Goal: Task Accomplishment & Management: Complete application form

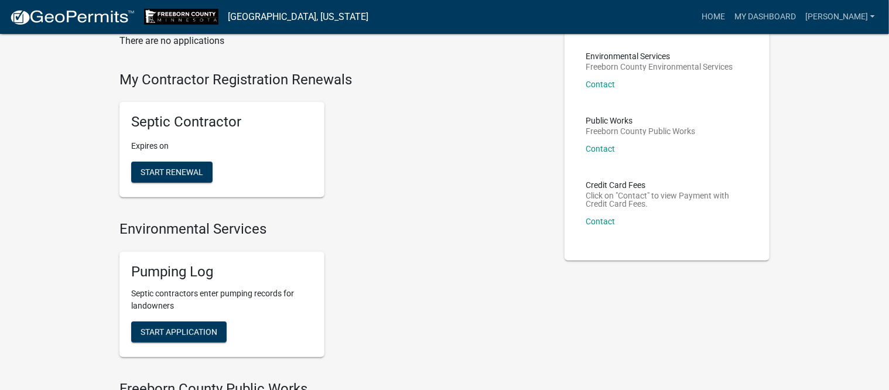
scroll to position [220, 0]
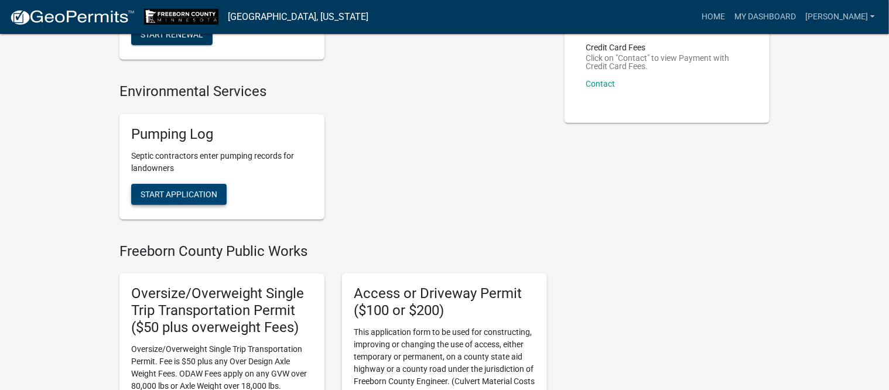
click at [175, 196] on span "Start Application" at bounding box center [179, 193] width 77 height 9
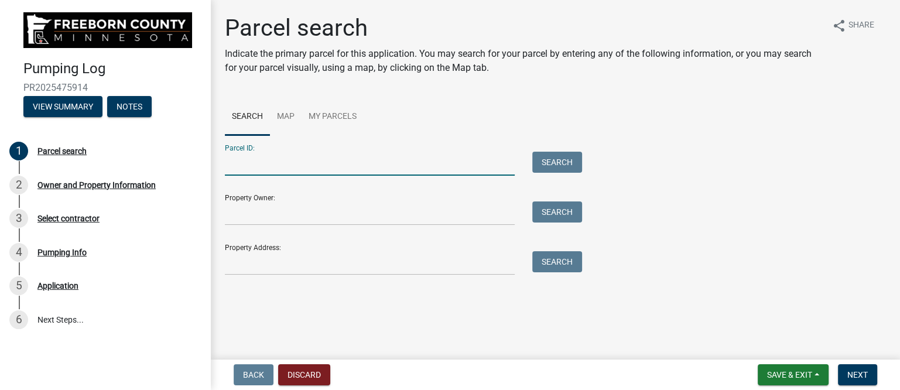
click at [303, 170] on input "Parcel ID:" at bounding box center [370, 164] width 290 height 24
click at [239, 170] on input "Parcel ID:" at bounding box center [370, 164] width 290 height 24
type input "089230040"
click at [576, 163] on button "Search" at bounding box center [557, 162] width 50 height 21
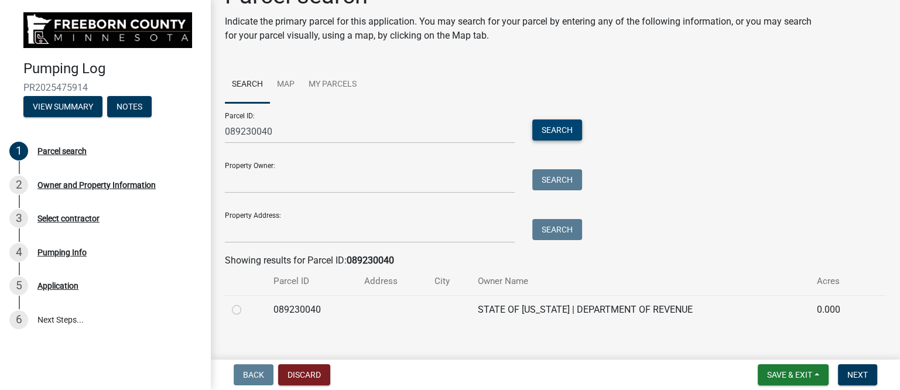
scroll to position [47, 0]
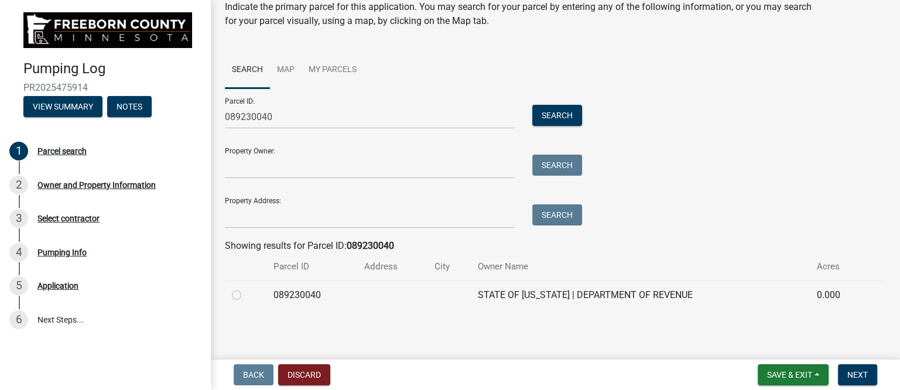
click at [246, 288] on label at bounding box center [246, 288] width 0 height 0
click at [246, 292] on input "radio" at bounding box center [250, 292] width 8 height 8
radio input "true"
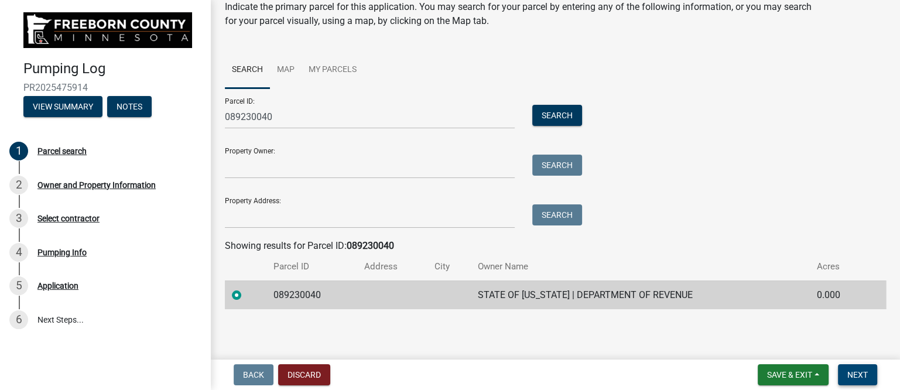
click at [864, 372] on span "Next" at bounding box center [857, 374] width 20 height 9
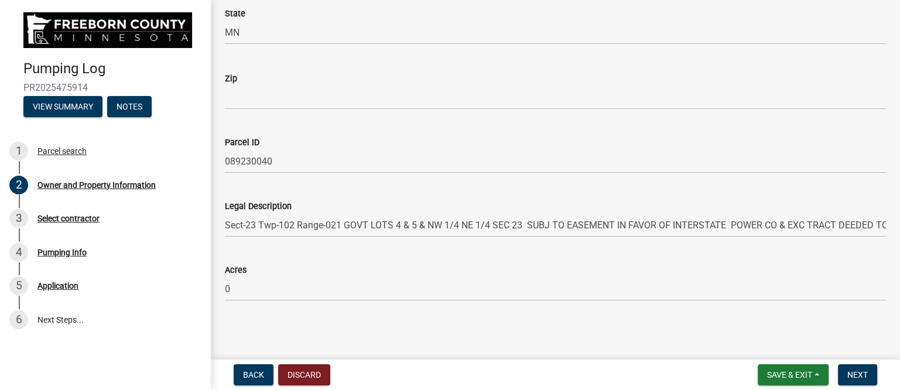
scroll to position [704, 0]
click at [859, 372] on span "Next" at bounding box center [857, 374] width 20 height 9
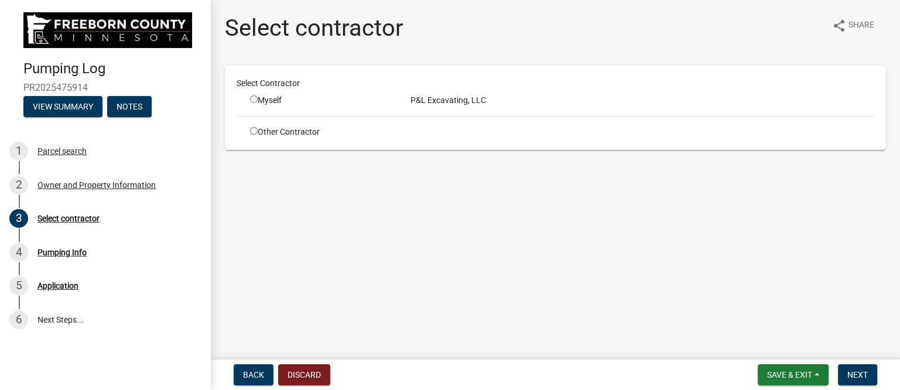
click at [268, 102] on div "Myself" at bounding box center [321, 100] width 143 height 12
click at [254, 98] on input "radio" at bounding box center [254, 99] width 8 height 8
radio input "true"
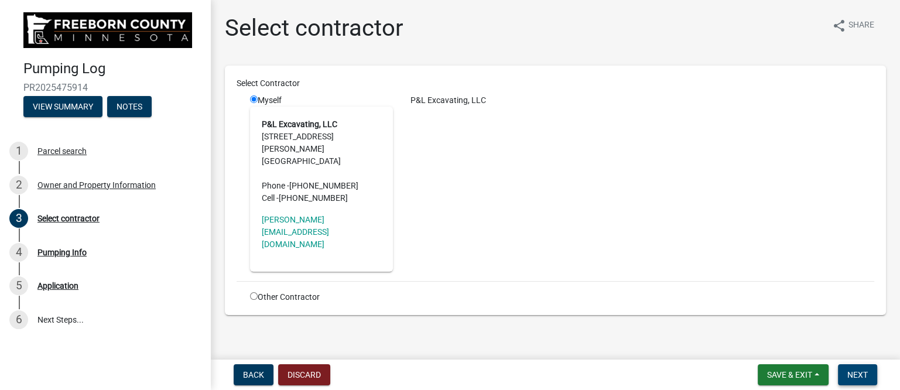
click at [855, 377] on span "Next" at bounding box center [857, 374] width 20 height 9
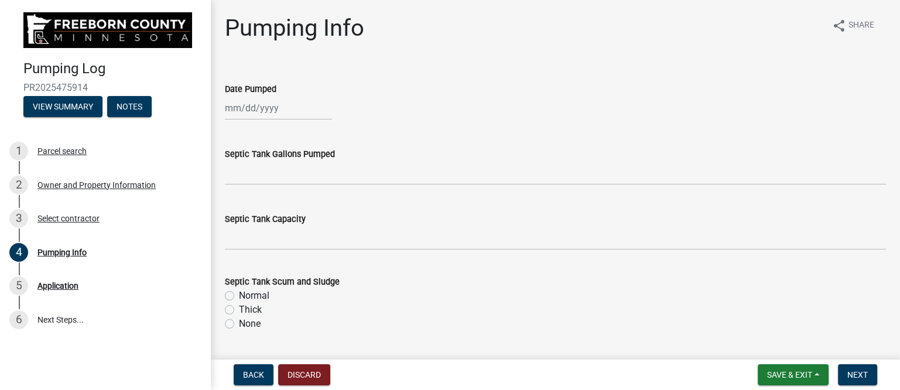
click at [271, 109] on div at bounding box center [278, 108] width 107 height 24
select select "9"
select select "2025"
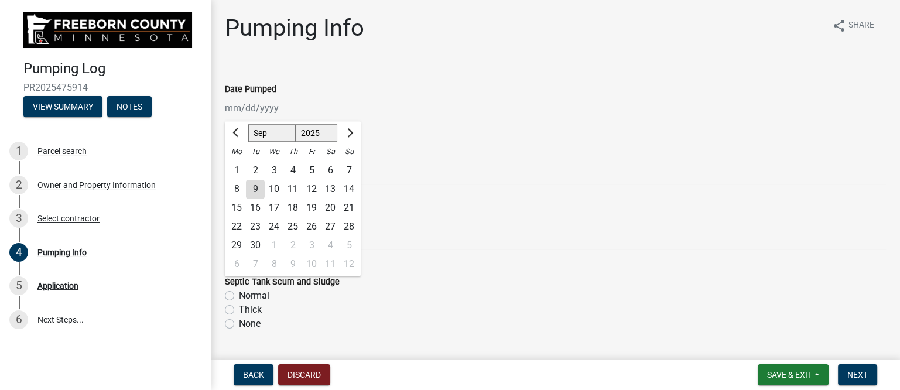
click at [255, 170] on div "2" at bounding box center [255, 170] width 19 height 19
type input "[DATE]"
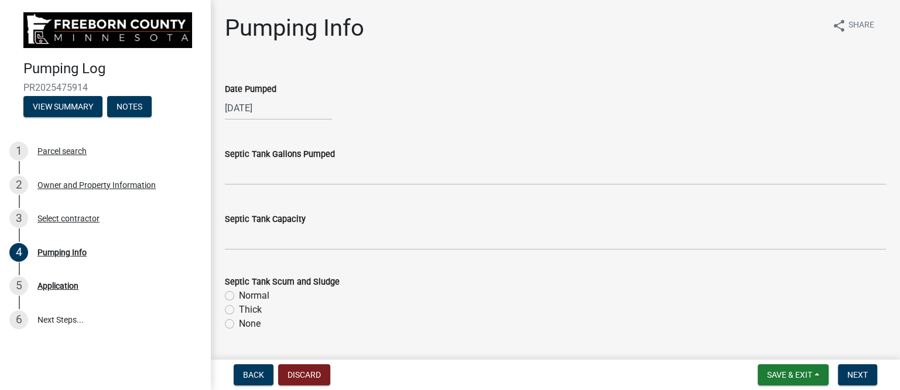
select select "9"
select select "2025"
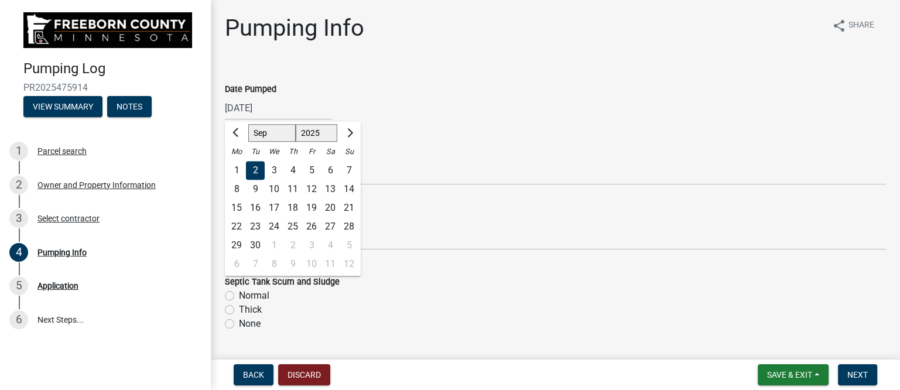
click at [291, 114] on div "[DATE] [PERSON_NAME] Apr May Jun [DATE] Aug Sep Oct Nov [DATE] 1526 1527 1528 1…" at bounding box center [278, 108] width 107 height 24
click at [294, 170] on div "4" at bounding box center [292, 170] width 19 height 19
type input "[DATE]"
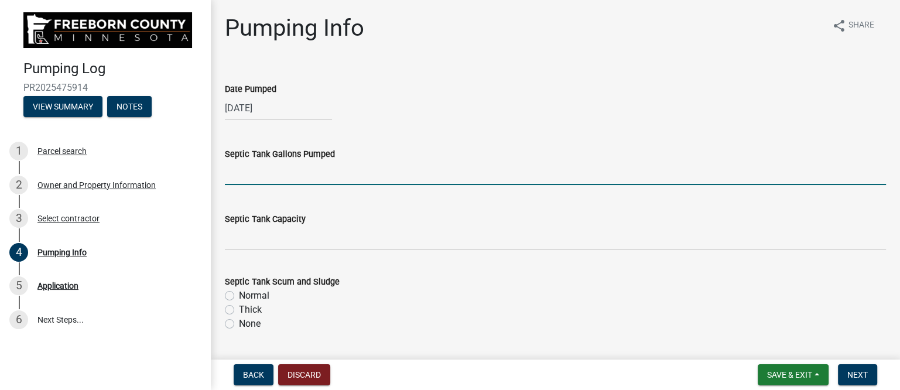
click at [290, 176] on input "text" at bounding box center [555, 173] width 661 height 24
type input "3500"
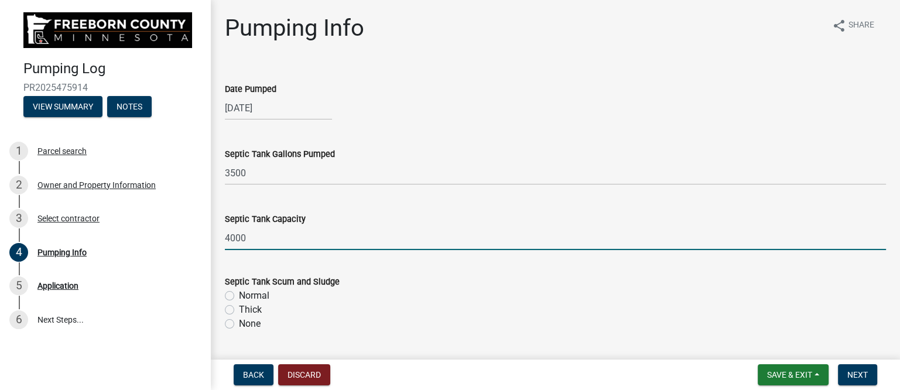
type input "4000"
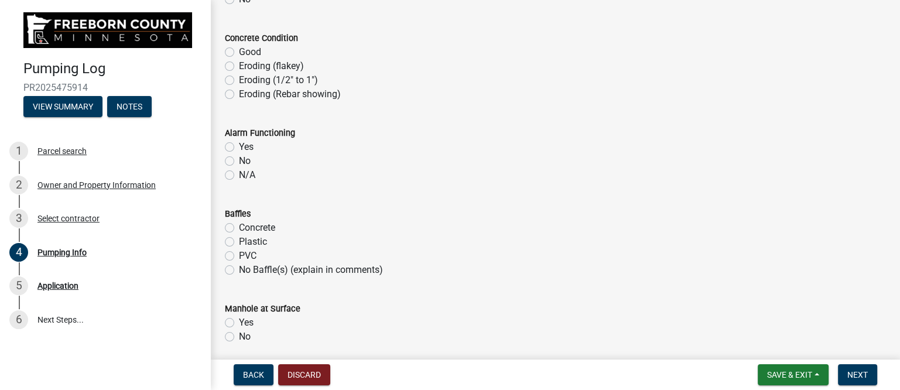
scroll to position [658, 0]
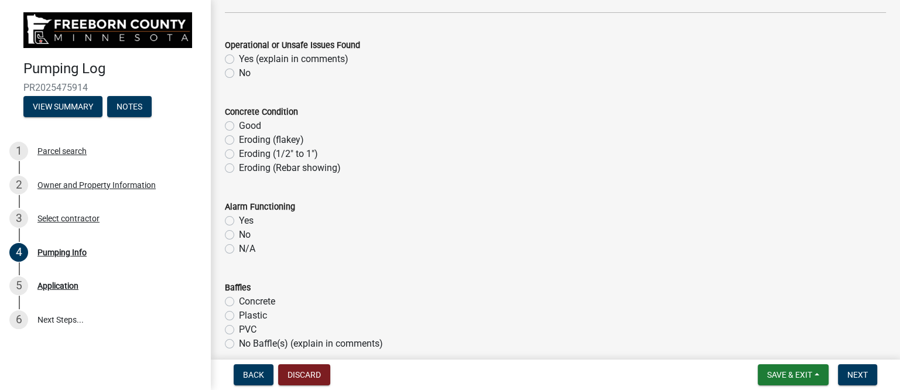
click at [239, 54] on label "Yes (explain in comments)" at bounding box center [293, 59] width 109 height 14
click at [239, 54] on input "Yes (explain in comments)" at bounding box center [243, 56] width 8 height 8
radio input "true"
click at [239, 125] on label "Good" at bounding box center [250, 126] width 22 height 14
click at [239, 125] on input "Good" at bounding box center [243, 123] width 8 height 8
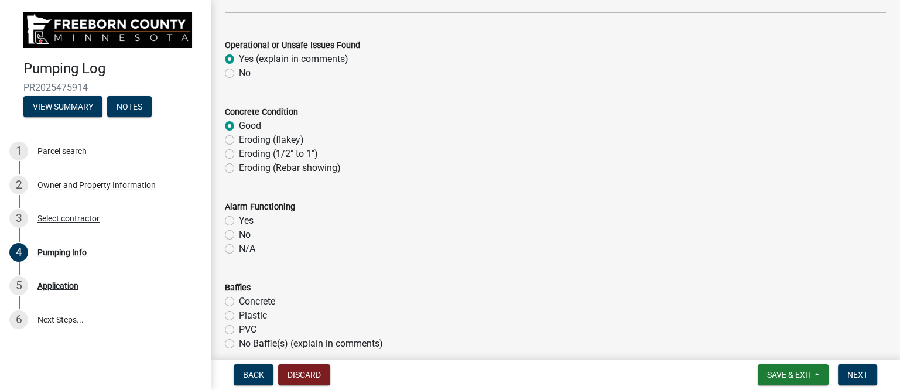
radio input "true"
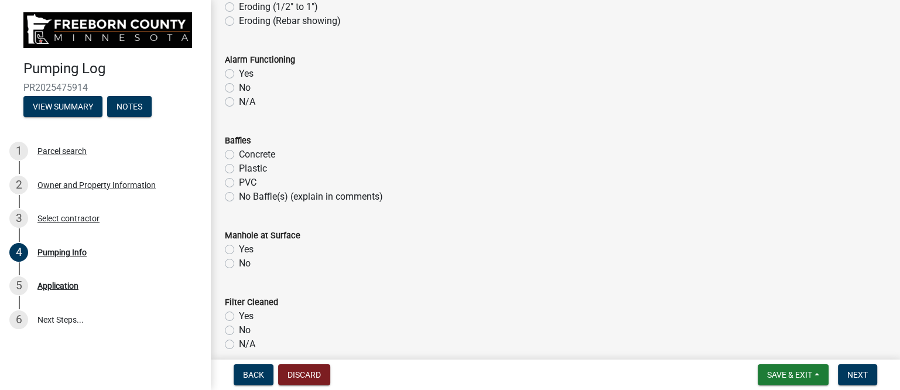
scroll to position [732, 0]
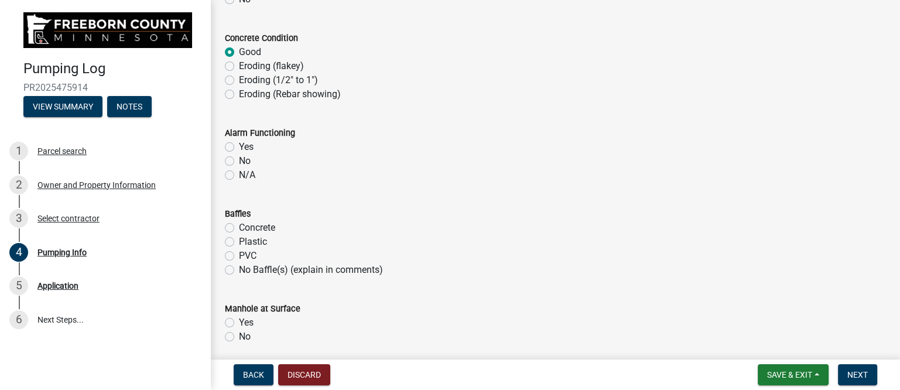
click at [239, 173] on label "N/A" at bounding box center [247, 175] width 16 height 14
click at [239, 173] on input "N/A" at bounding box center [243, 172] width 8 height 8
radio input "true"
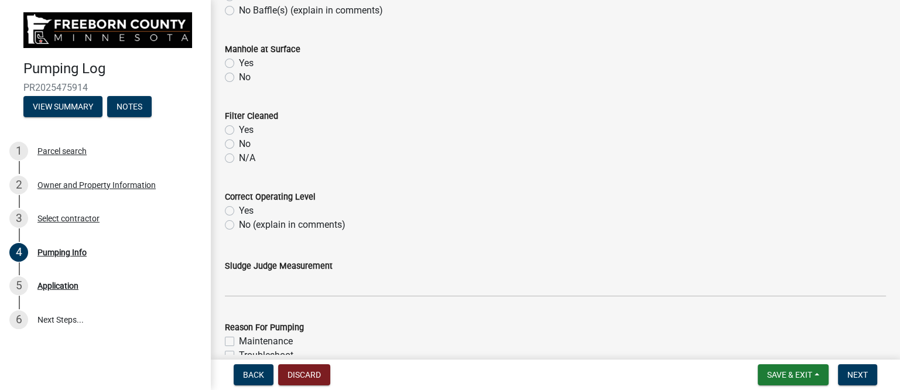
scroll to position [1025, 0]
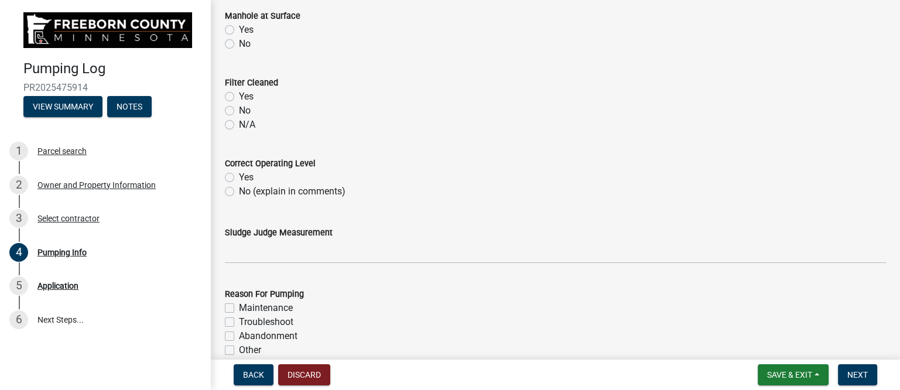
click at [239, 28] on label "Yes" at bounding box center [246, 30] width 15 height 14
click at [239, 28] on input "Yes" at bounding box center [243, 27] width 8 height 8
radio input "true"
click at [239, 124] on label "N/A" at bounding box center [247, 125] width 16 height 14
click at [239, 124] on input "N/A" at bounding box center [243, 122] width 8 height 8
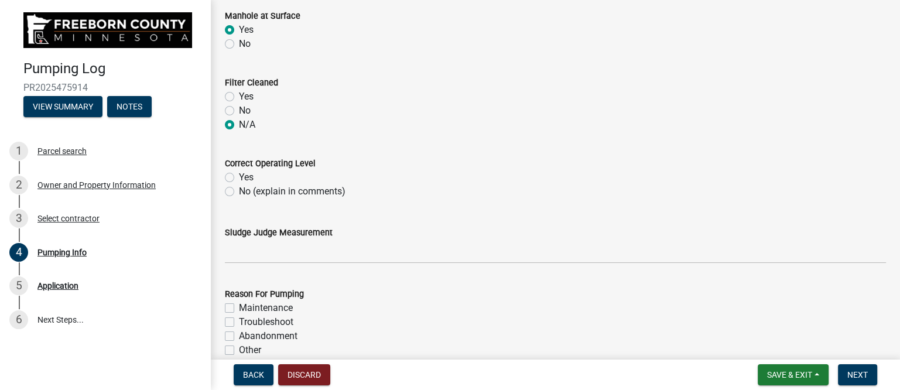
radio input "true"
click at [239, 126] on label "N/A" at bounding box center [247, 125] width 16 height 14
click at [239, 125] on input "N/A" at bounding box center [243, 122] width 8 height 8
click at [239, 176] on label "Yes" at bounding box center [246, 177] width 15 height 14
click at [239, 176] on input "Yes" at bounding box center [243, 174] width 8 height 8
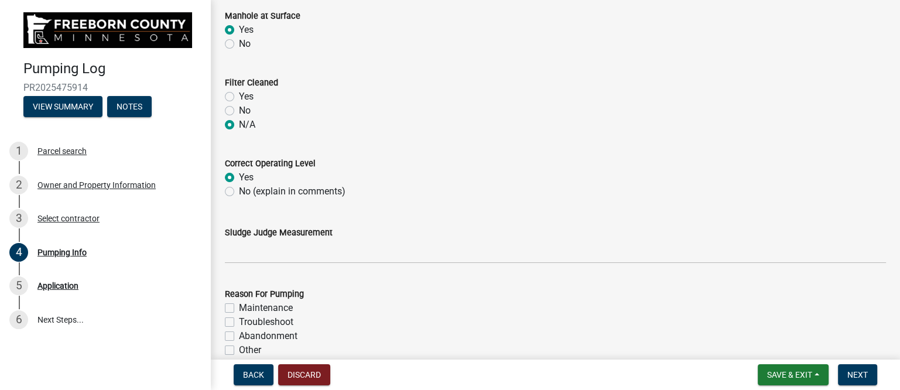
radio input "true"
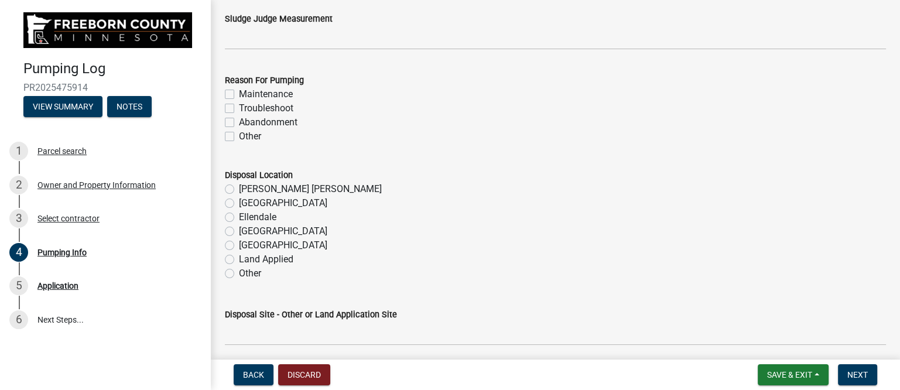
scroll to position [1244, 0]
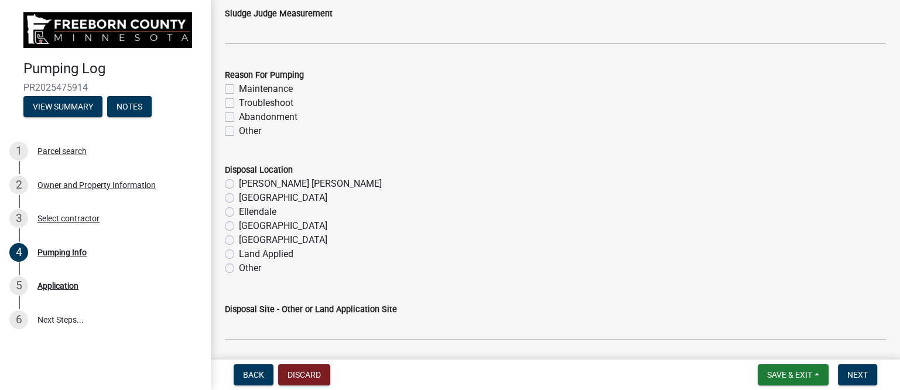
click at [239, 86] on label "Maintenance" at bounding box center [266, 89] width 54 height 14
click at [239, 86] on input "Maintenance" at bounding box center [243, 86] width 8 height 8
checkbox input "true"
checkbox input "false"
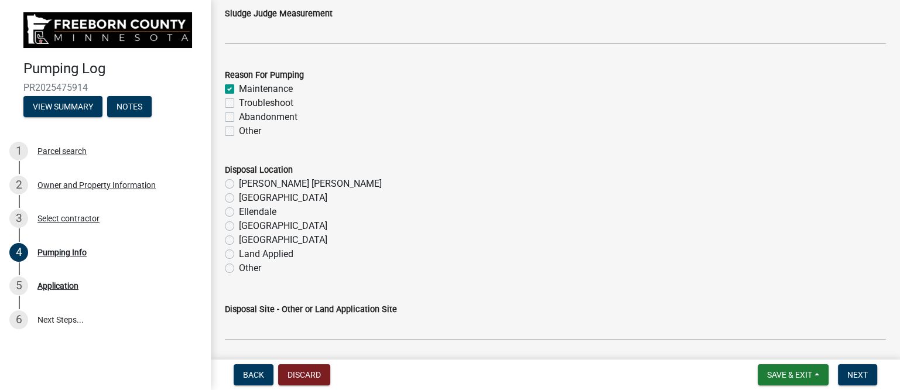
checkbox input "false"
click at [239, 100] on label "Troubleshoot" at bounding box center [266, 103] width 54 height 14
click at [239, 100] on input "Troubleshoot" at bounding box center [243, 100] width 8 height 8
checkbox input "true"
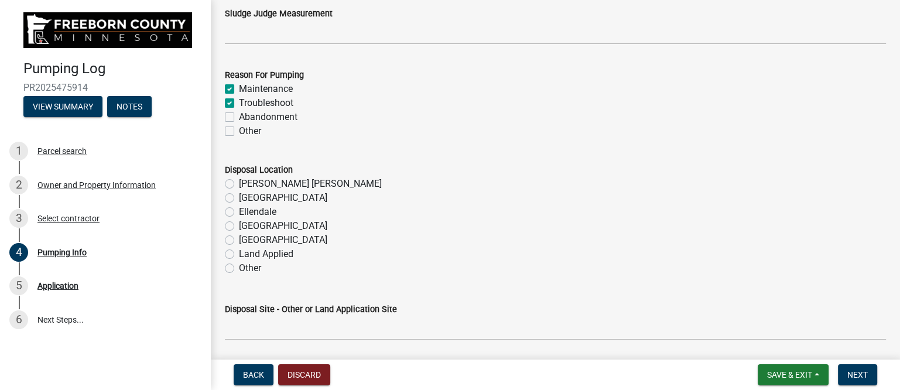
checkbox input "true"
checkbox input "false"
drag, startPoint x: 229, startPoint y: 101, endPoint x: 280, endPoint y: 102, distance: 51.6
click at [239, 101] on label "Troubleshoot" at bounding box center [266, 103] width 54 height 14
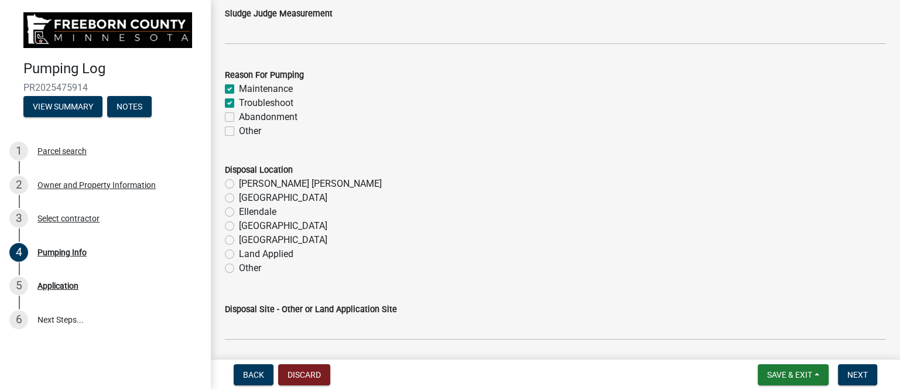
click at [239, 101] on input "Troubleshoot" at bounding box center [243, 100] width 8 height 8
checkbox input "false"
checkbox input "true"
checkbox input "false"
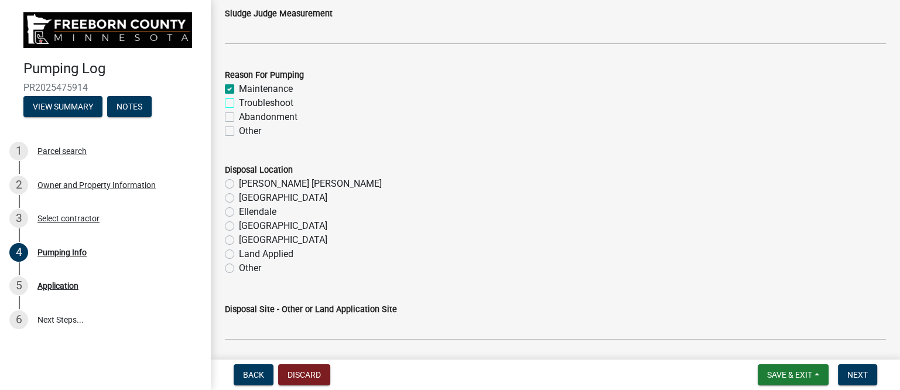
checkbox input "false"
click at [239, 181] on label "[PERSON_NAME] [PERSON_NAME]" at bounding box center [310, 184] width 143 height 14
click at [239, 181] on input "[PERSON_NAME] [PERSON_NAME]" at bounding box center [243, 181] width 8 height 8
radio input "true"
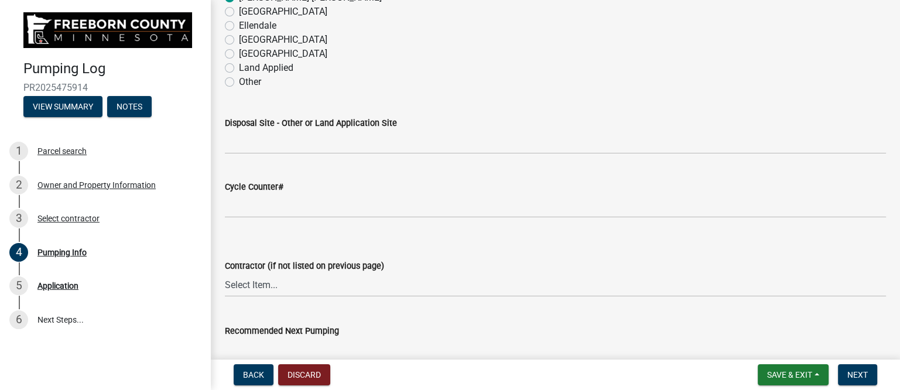
scroll to position [1464, 0]
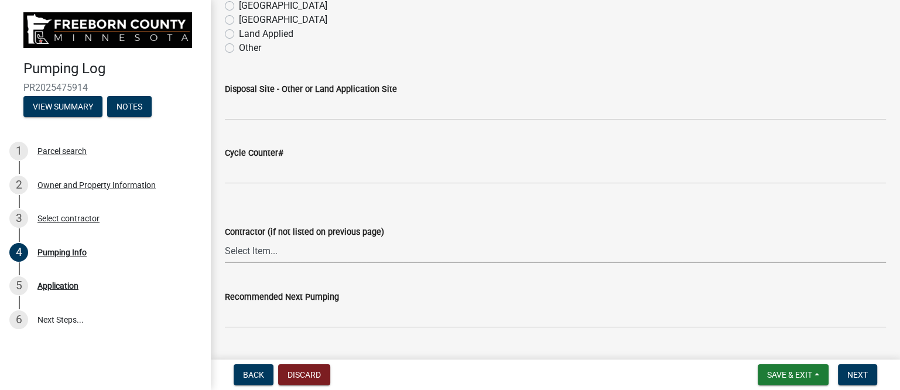
click at [272, 251] on select "Select Item... P & L Excavating Precision Septic Services [PERSON_NAME] Excavat…" at bounding box center [555, 251] width 661 height 24
click at [225, 239] on select "Select Item... P & L Excavating Precision Septic Services [PERSON_NAME] Excavat…" at bounding box center [555, 251] width 661 height 24
select select "a4b440af-86cc-4e74-8744-b4ec83ffff55"
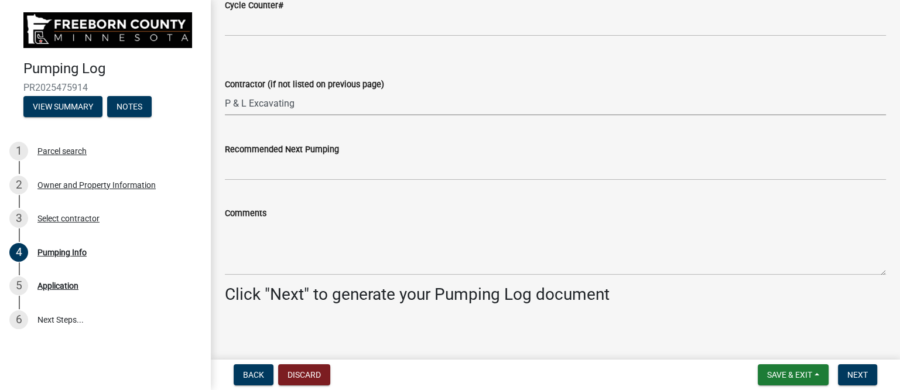
scroll to position [1616, 0]
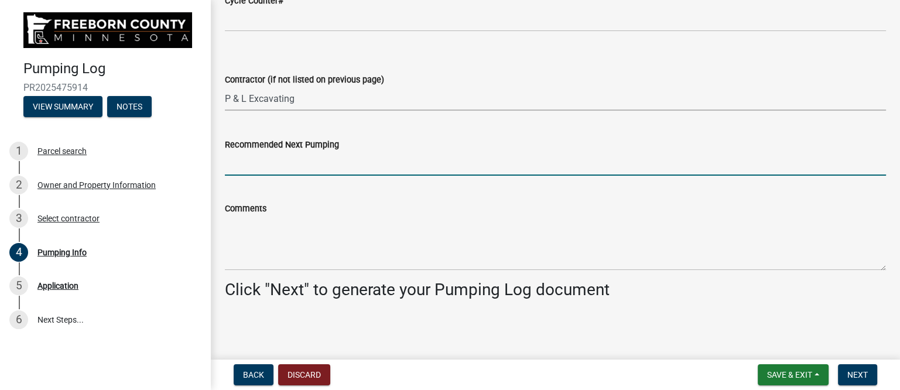
click at [275, 165] on input "Recommended Next Pumping" at bounding box center [555, 164] width 661 height 24
type input "as needed"
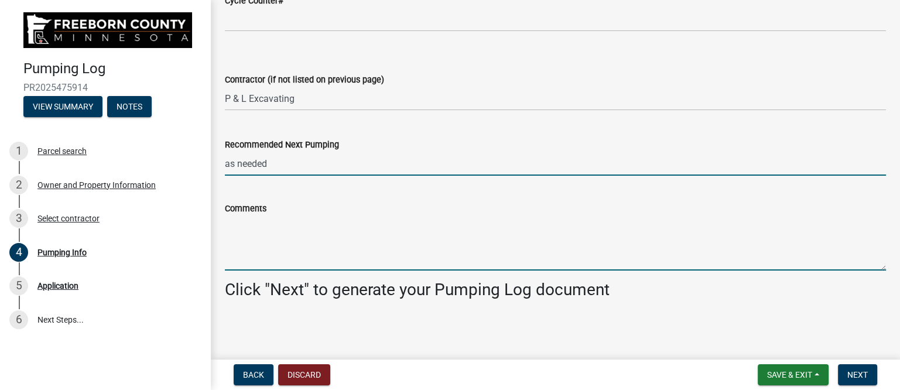
click at [255, 229] on textarea "Comments" at bounding box center [555, 242] width 661 height 55
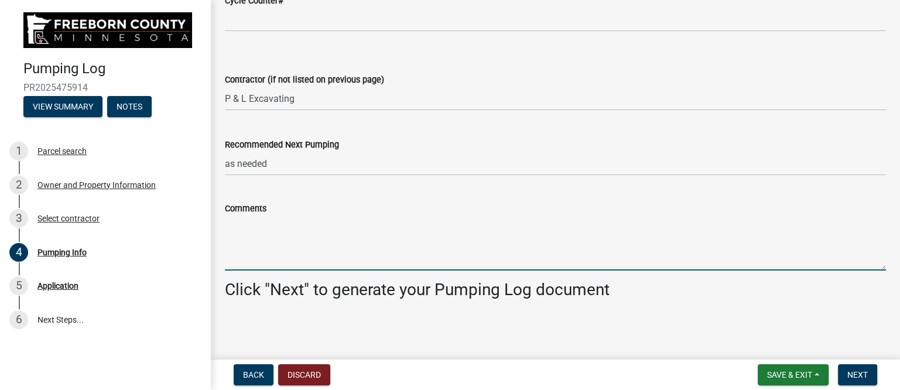
paste textarea "[PHONE_NUMBER]"
type textarea "[PHONE_NUMBER]"
drag, startPoint x: 286, startPoint y: 227, endPoint x: 200, endPoint y: 231, distance: 86.2
click at [200, 231] on div "Pumping Log PR2025475914 View Summary Notes 1 Parcel search 2 Owner and Propert…" at bounding box center [450, 195] width 900 height 390
click at [241, 228] on textarea "Comments" at bounding box center [555, 242] width 661 height 55
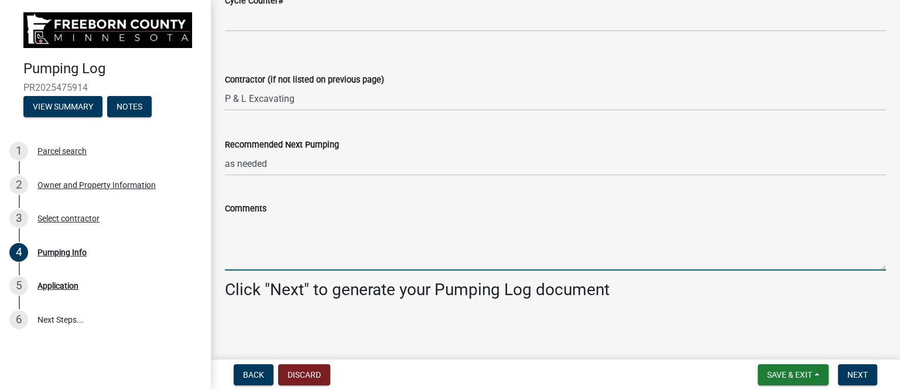
paste textarea "Pumped and wash down 4,000g septic tank with the [PERSON_NAME] to loosen solids"
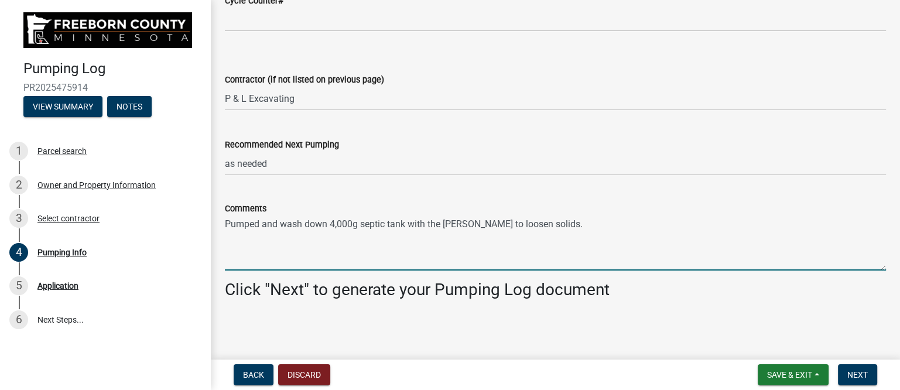
click at [530, 222] on textarea "Pumped and wash down 4,000g septic tank with the [PERSON_NAME] to loosen solids." at bounding box center [555, 242] width 661 height 55
click at [544, 225] on textarea "Pumped and wash down 4,000g septic tank with the [PERSON_NAME] to loosen solids." at bounding box center [555, 242] width 661 height 55
paste textarea "Troubleshooting why tanks back up often. GA found outlet from tank is collapsed…"
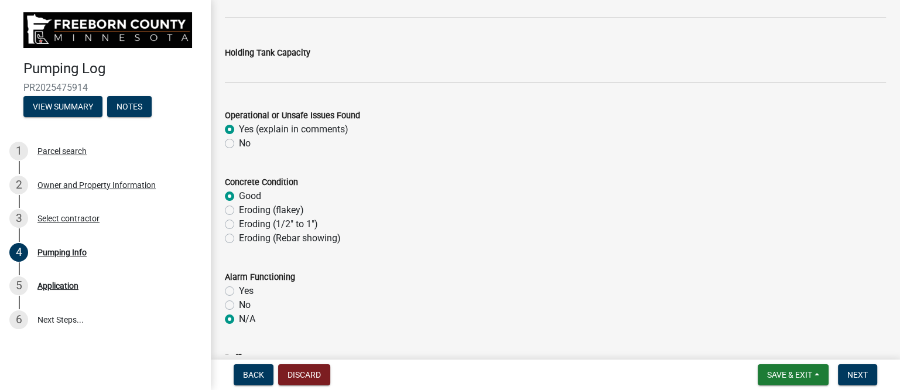
scroll to position [591, 0]
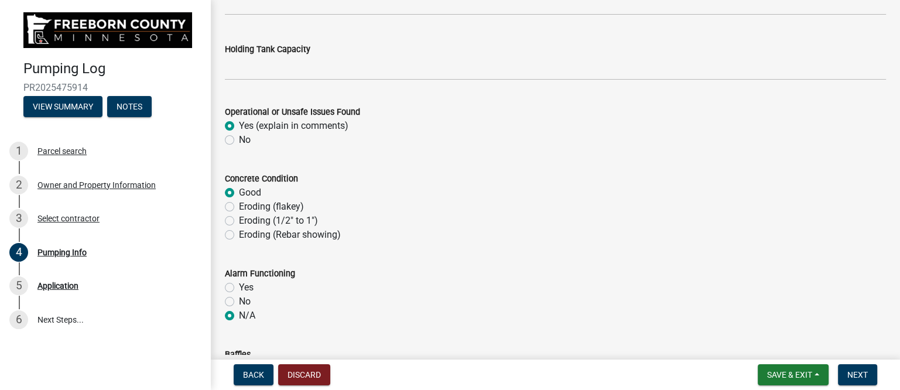
type textarea "Pumped and wash down 4,000g septic tank with the [PERSON_NAME] to loosen solids…"
click at [239, 138] on label "No" at bounding box center [245, 140] width 12 height 14
click at [239, 138] on input "No" at bounding box center [243, 137] width 8 height 8
radio input "true"
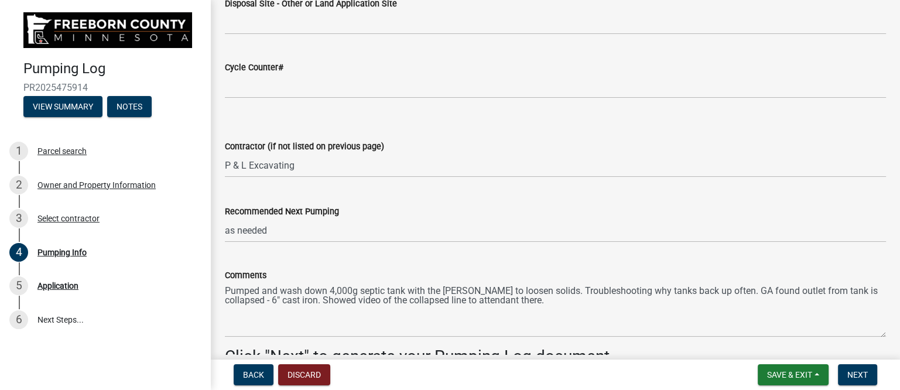
scroll to position [1616, 0]
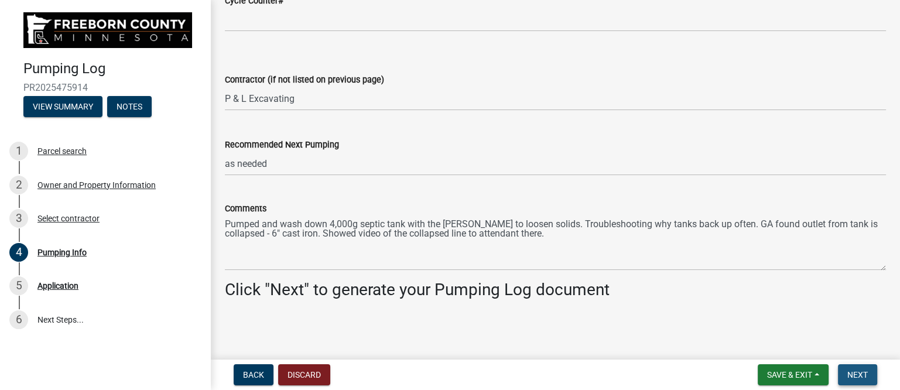
click at [855, 372] on span "Next" at bounding box center [857, 374] width 20 height 9
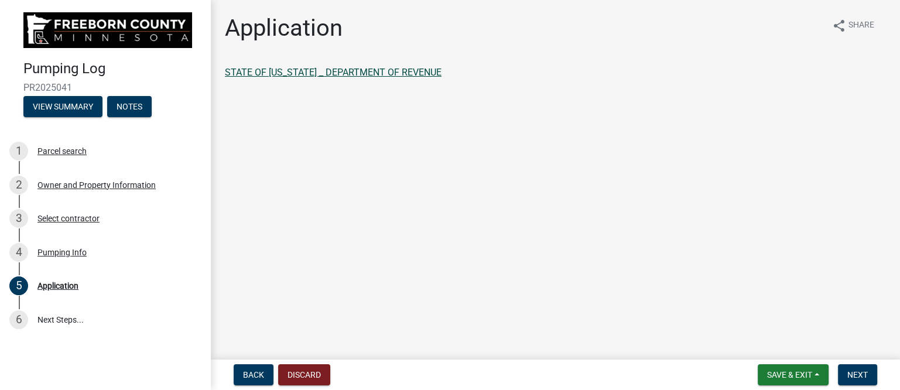
click at [361, 71] on link "STATE OF [US_STATE] _ DEPARTMENT OF REVENUE" at bounding box center [333, 72] width 217 height 11
click at [248, 376] on span "Back" at bounding box center [253, 374] width 21 height 9
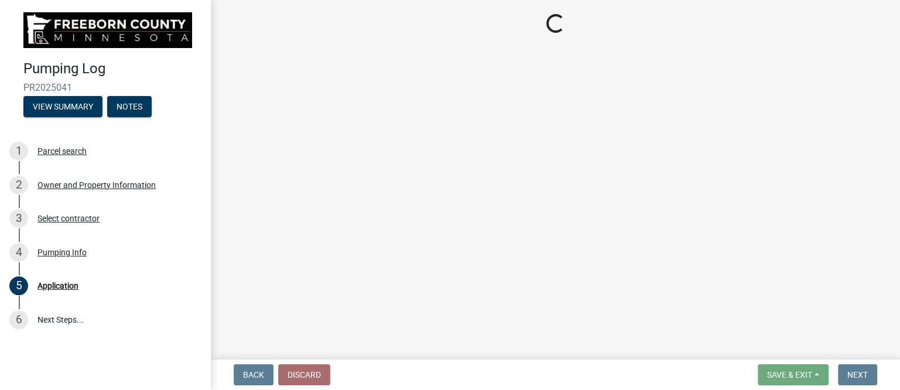
select select "a4b440af-86cc-4e74-8744-b4ec83ffff55"
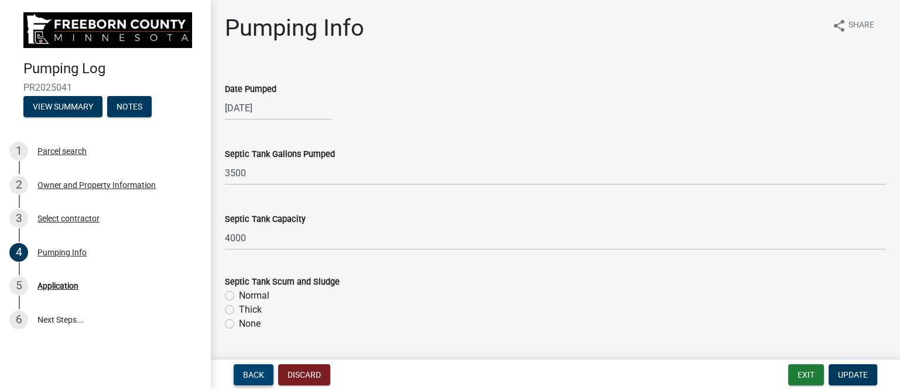
click at [249, 376] on span "Back" at bounding box center [253, 374] width 21 height 9
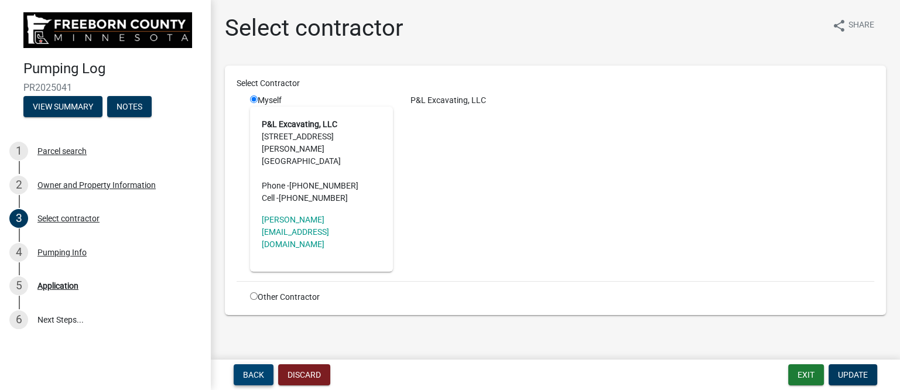
click at [251, 376] on span "Back" at bounding box center [253, 374] width 21 height 9
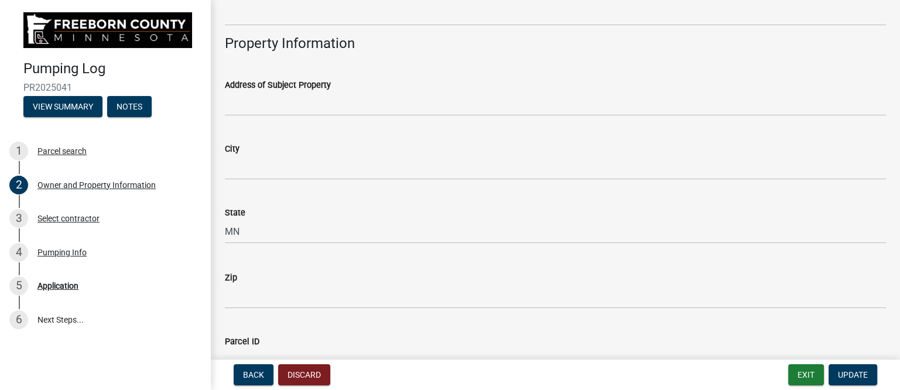
scroll to position [512, 0]
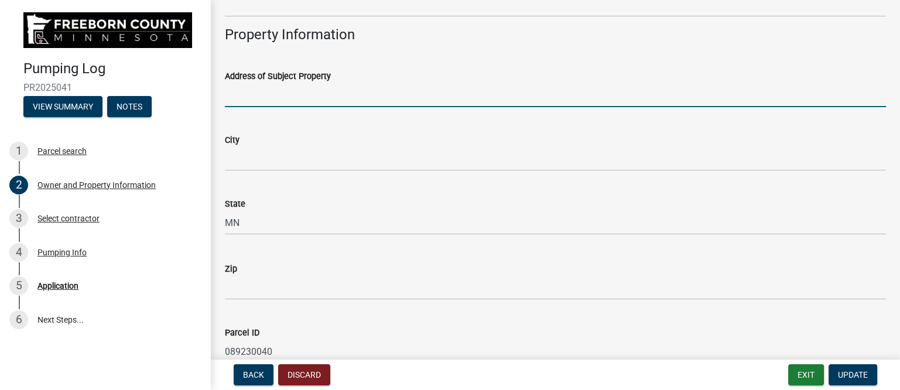
click at [255, 100] on input "Address of Subject Property" at bounding box center [555, 95] width 661 height 24
click at [226, 98] on input "[STREET_ADDRESS]" at bounding box center [555, 97] width 661 height 24
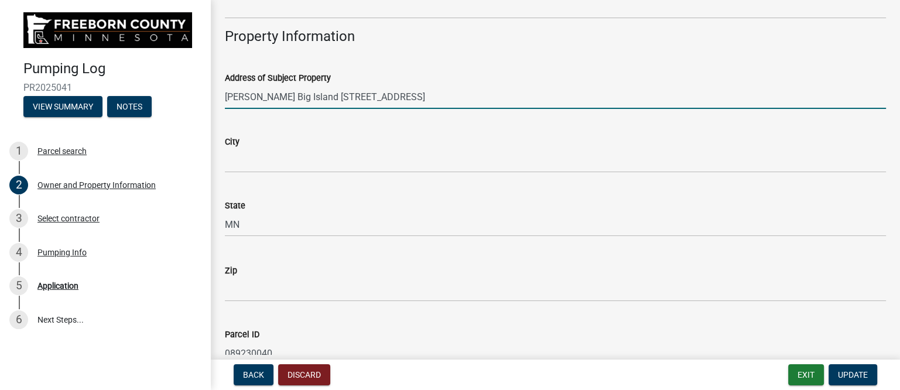
type input "[PERSON_NAME] Big Island [STREET_ADDRESS]"
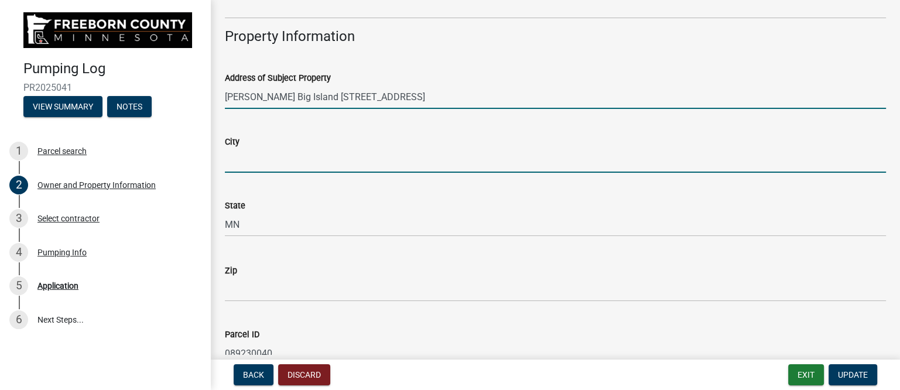
click at [265, 163] on input "City" at bounding box center [555, 161] width 661 height 24
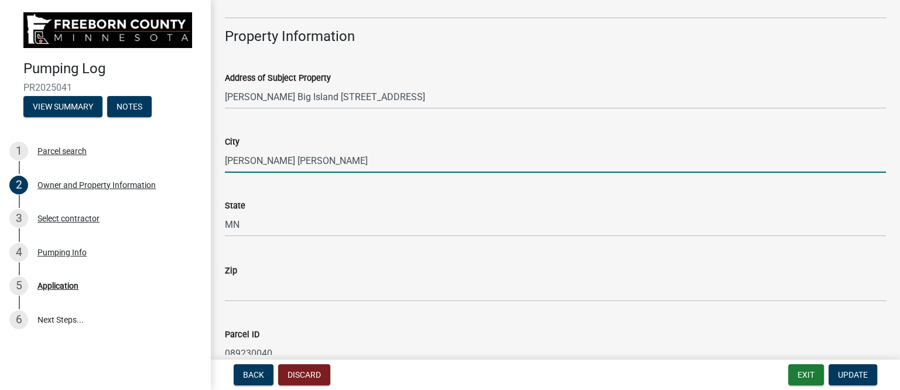
drag, startPoint x: 283, startPoint y: 162, endPoint x: 232, endPoint y: 256, distance: 107.1
click at [279, 199] on wm-data-entity-input-list "Owner Information Owner Name STATE OF [US_STATE] | DEPARTMENT OF REVENUE Mailin…" at bounding box center [555, 28] width 661 height 947
type input "[PERSON_NAME] [PERSON_NAME]"
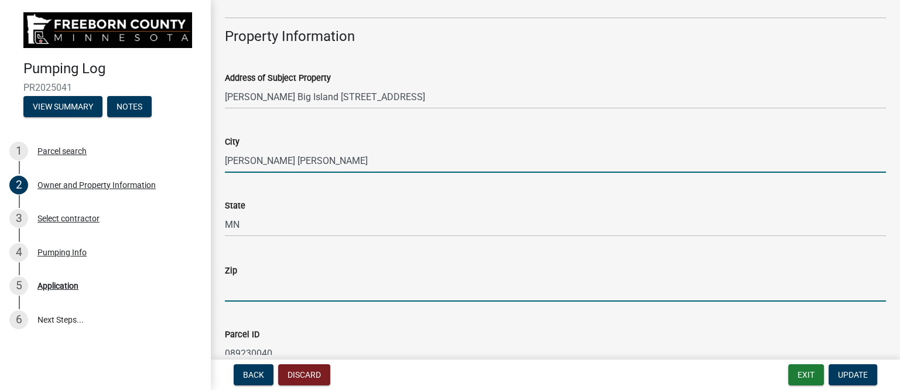
click at [248, 295] on input "Zip" at bounding box center [555, 290] width 661 height 24
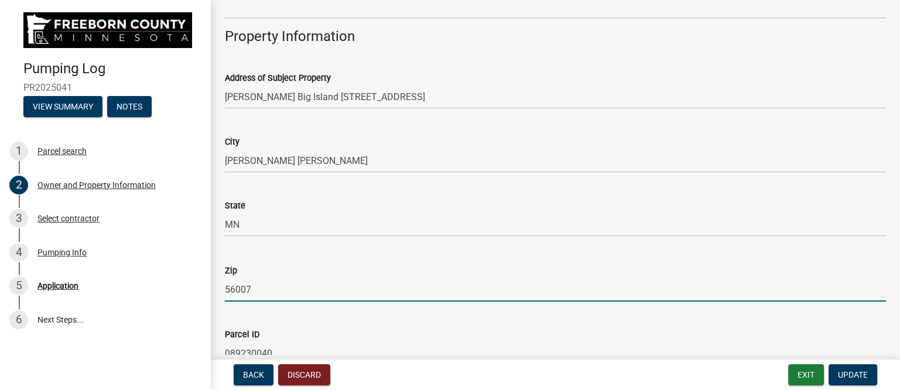
type input "56007"
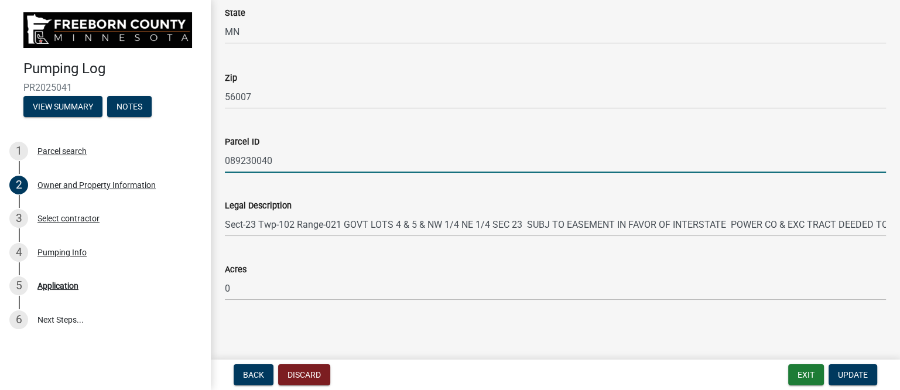
scroll to position [704, 0]
click at [852, 371] on span "Update" at bounding box center [853, 374] width 30 height 9
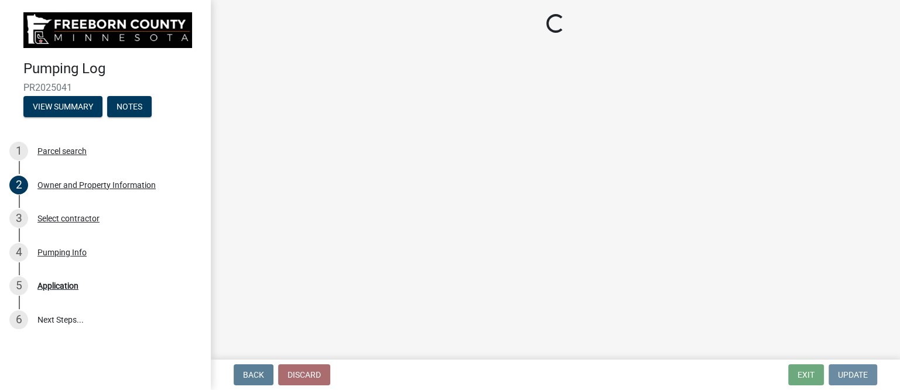
scroll to position [0, 0]
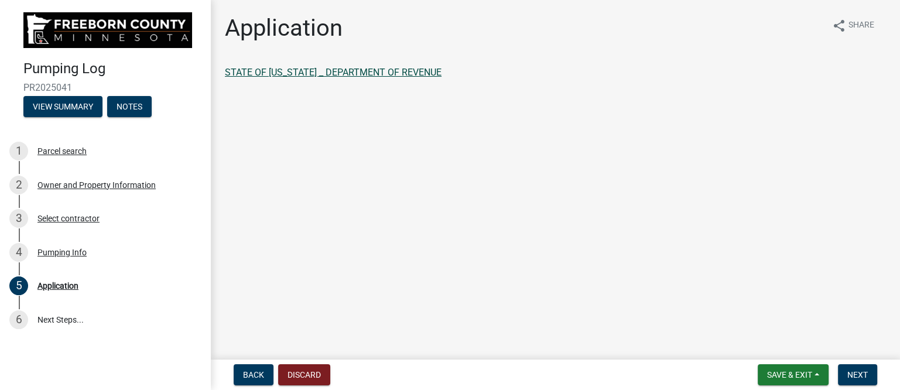
click at [386, 71] on link "STATE OF [US_STATE] _ DEPARTMENT OF REVENUE" at bounding box center [333, 72] width 217 height 11
click at [251, 374] on span "Back" at bounding box center [253, 374] width 21 height 9
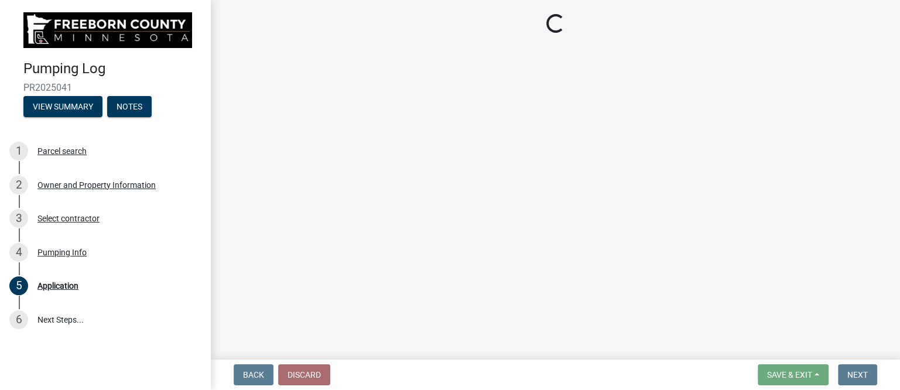
select select "a4b440af-86cc-4e74-8744-b4ec83ffff55"
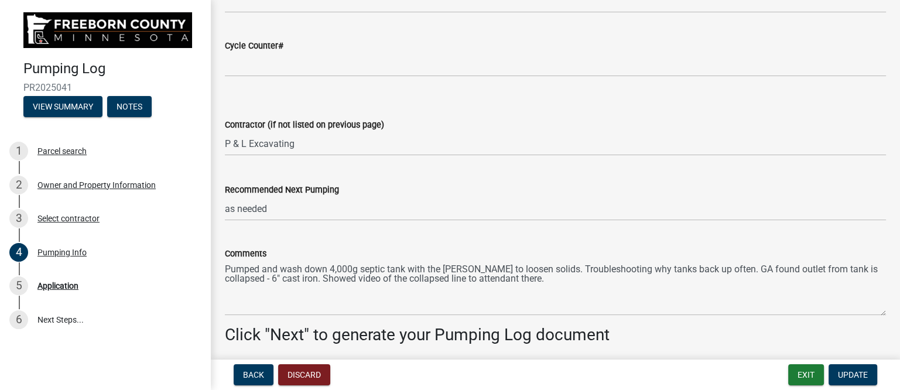
scroll to position [1616, 0]
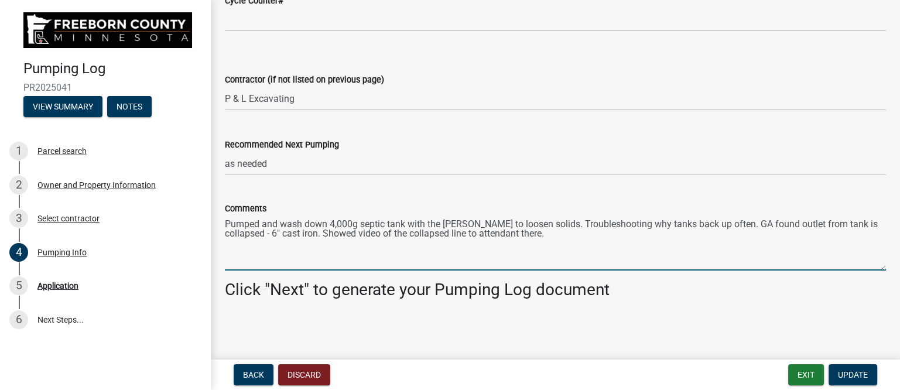
click at [225, 225] on textarea "Pumped and wash down 4,000g septic tank with the [PERSON_NAME] to loosen solids…" at bounding box center [555, 242] width 661 height 55
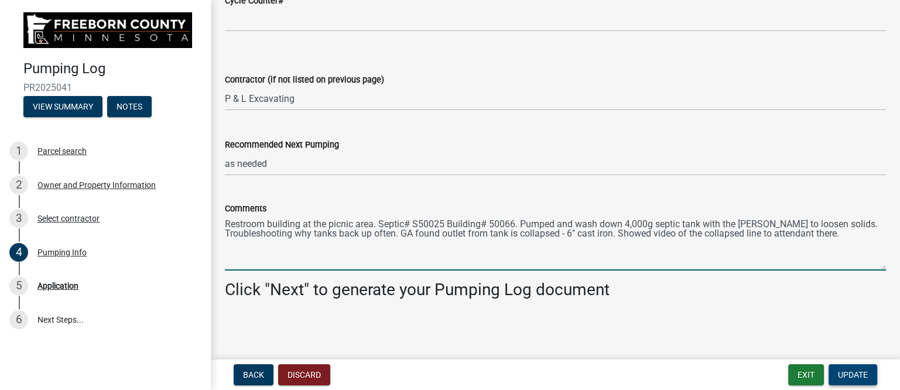
type textarea "Restroom building at the picnic area. Septic# S50025 Building# 50066. Pumped an…"
click at [856, 371] on span "Update" at bounding box center [853, 374] width 30 height 9
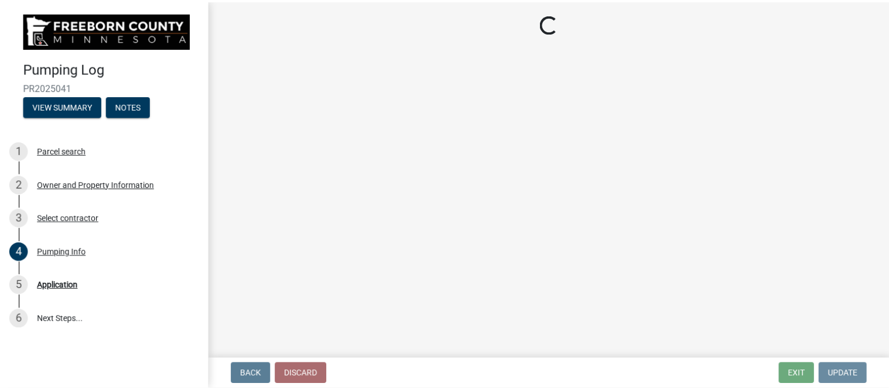
scroll to position [0, 0]
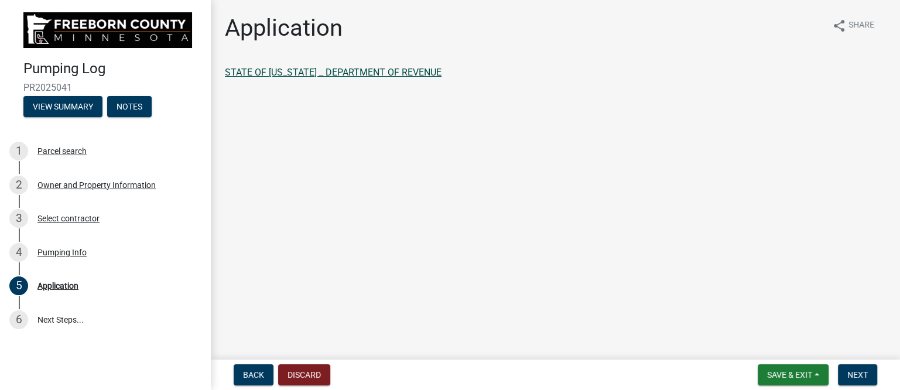
click at [372, 73] on link "STATE OF [US_STATE] _ DEPARTMENT OF REVENUE" at bounding box center [333, 72] width 217 height 11
click at [868, 368] on button "Next" at bounding box center [857, 374] width 39 height 21
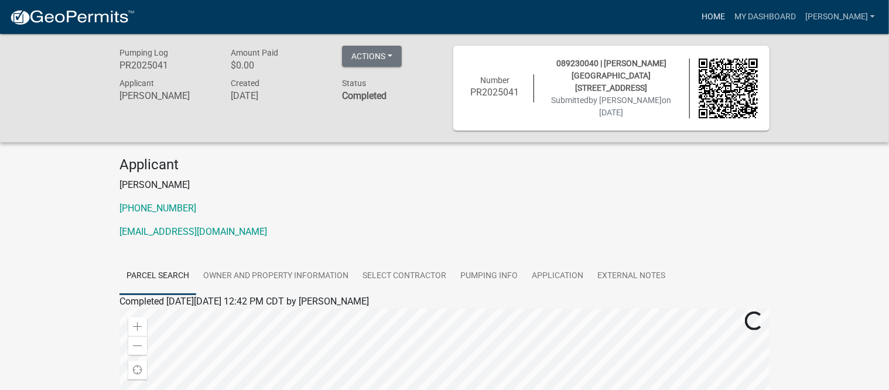
click at [721, 14] on link "Home" at bounding box center [713, 17] width 33 height 22
